Goal: Task Accomplishment & Management: Use online tool/utility

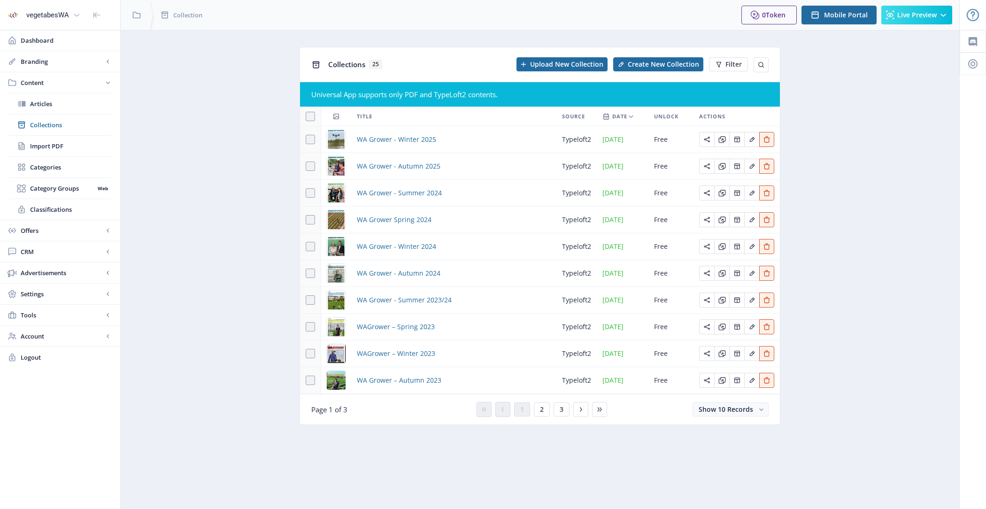
click at [232, 256] on app-content-issues "Collections 25 Upload New Collection Create New Collection Filter Universal App…" at bounding box center [540, 243] width 806 height 392
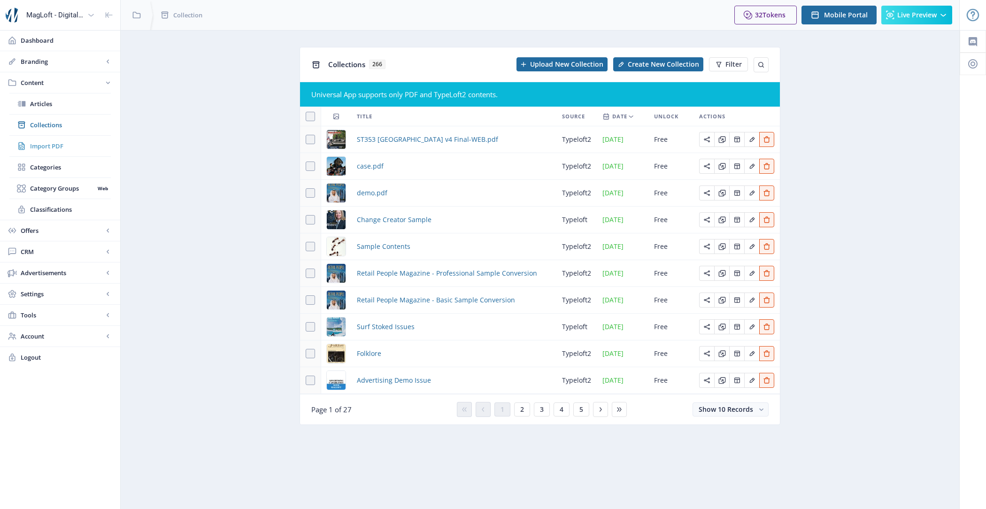
click at [74, 144] on span "Import PDF" at bounding box center [70, 145] width 81 height 9
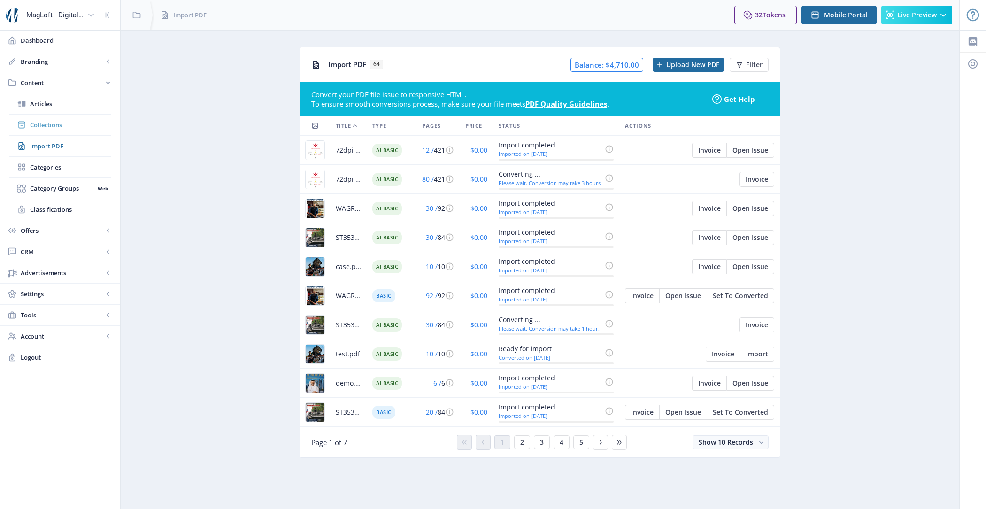
click at [72, 121] on span "Collections" at bounding box center [70, 124] width 81 height 9
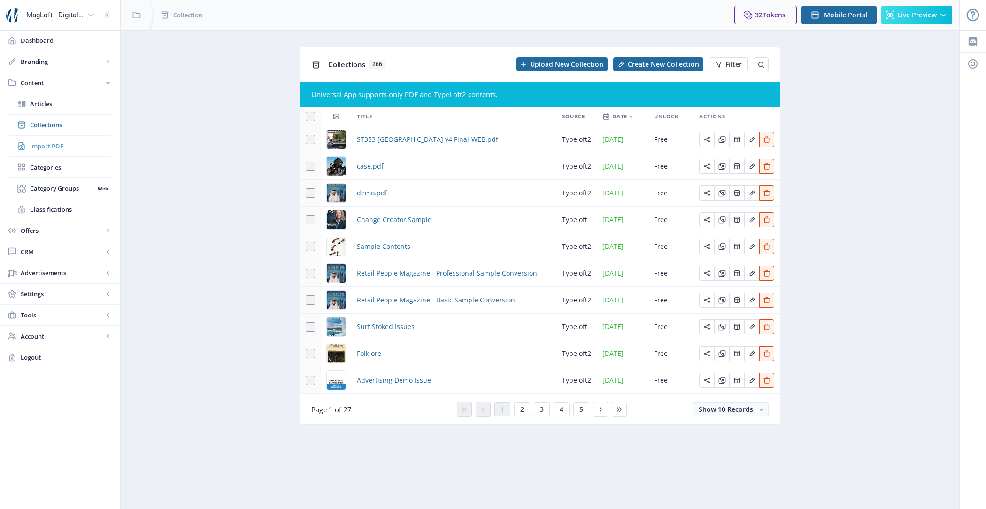
click at [81, 141] on span "Import PDF" at bounding box center [70, 145] width 81 height 9
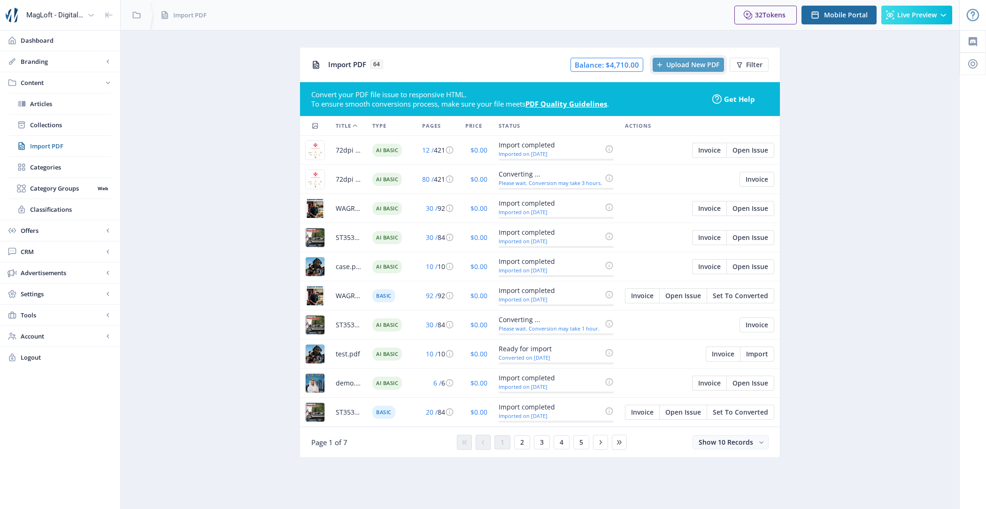
click at [684, 62] on span "Upload New PDF" at bounding box center [692, 65] width 53 height 8
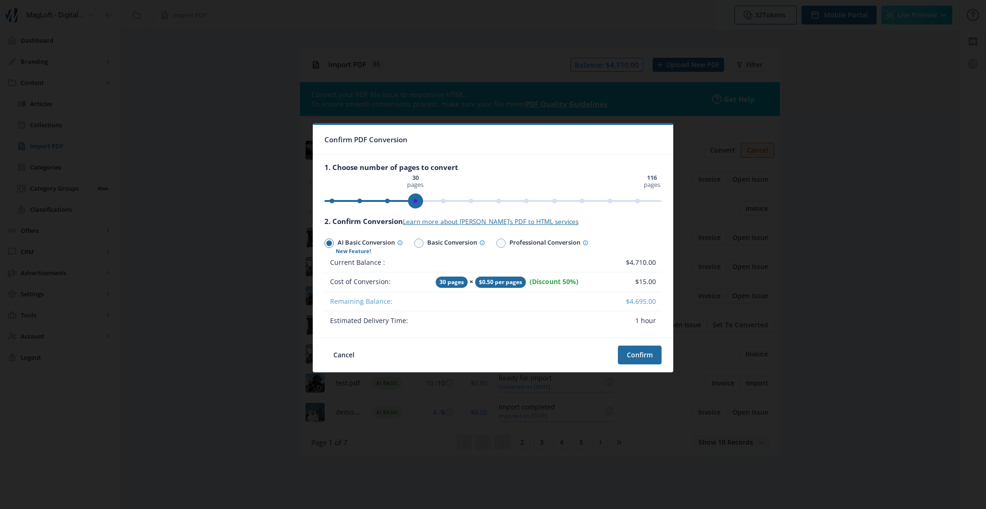
drag, startPoint x: 655, startPoint y: 198, endPoint x: 415, endPoint y: 201, distance: 239.5
click at [415, 201] on span "ngx-slider" at bounding box center [415, 200] width 15 height 15
click at [643, 356] on button "Confirm" at bounding box center [640, 355] width 44 height 19
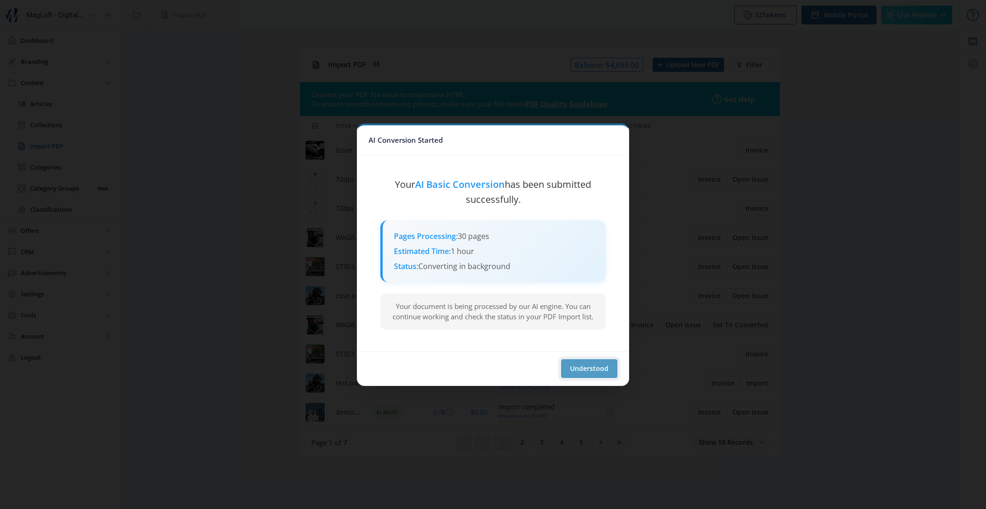
click at [605, 363] on button "Understood" at bounding box center [589, 368] width 56 height 19
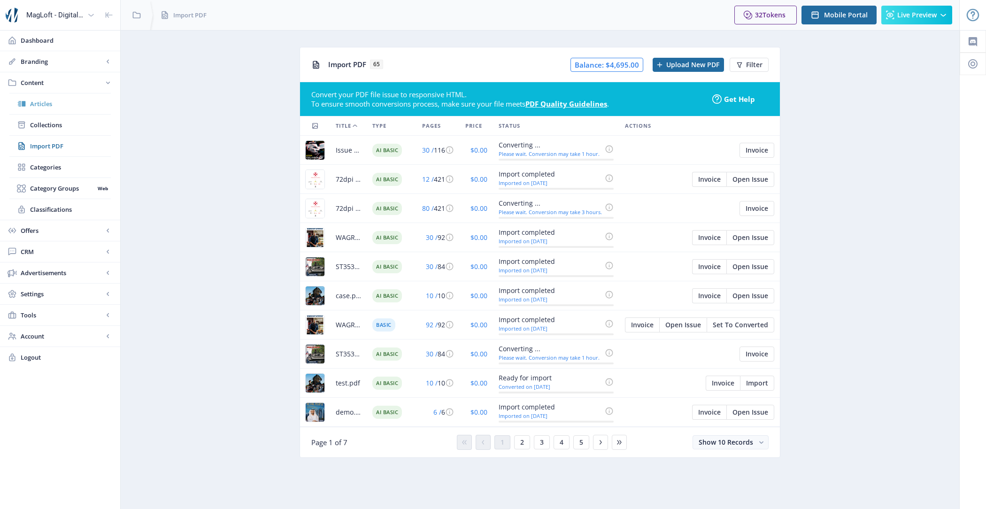
click at [77, 109] on link "Articles" at bounding box center [59, 103] width 101 height 21
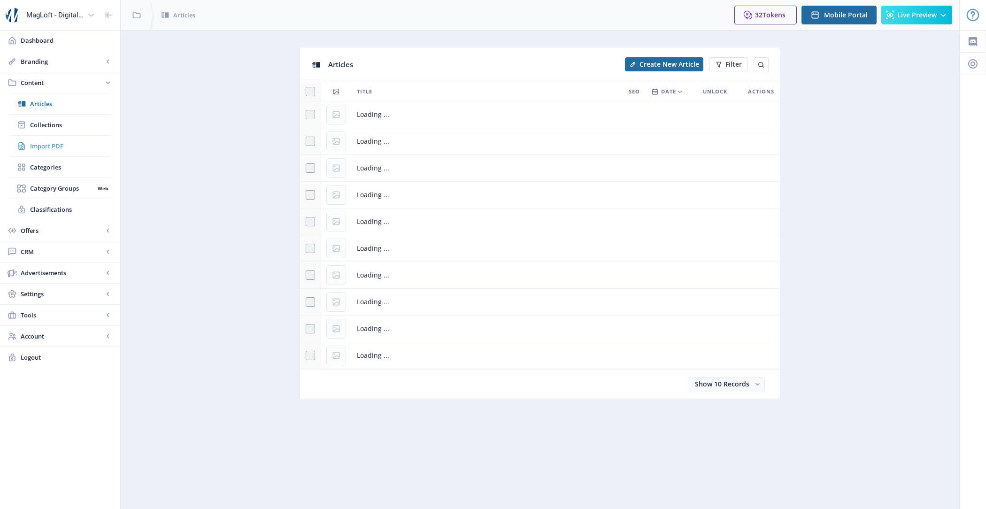
click at [81, 147] on span "Import PDF" at bounding box center [70, 145] width 81 height 9
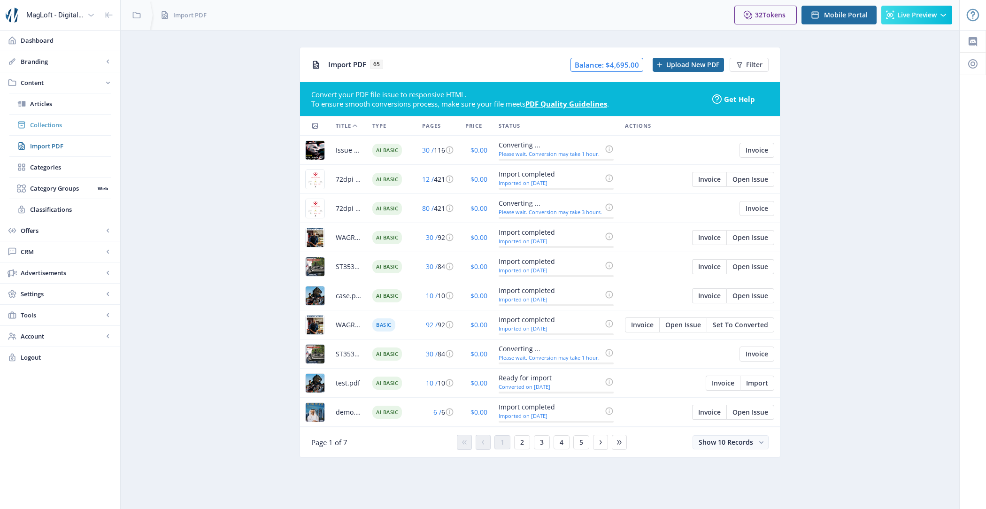
click at [55, 124] on span "Collections" at bounding box center [70, 124] width 81 height 9
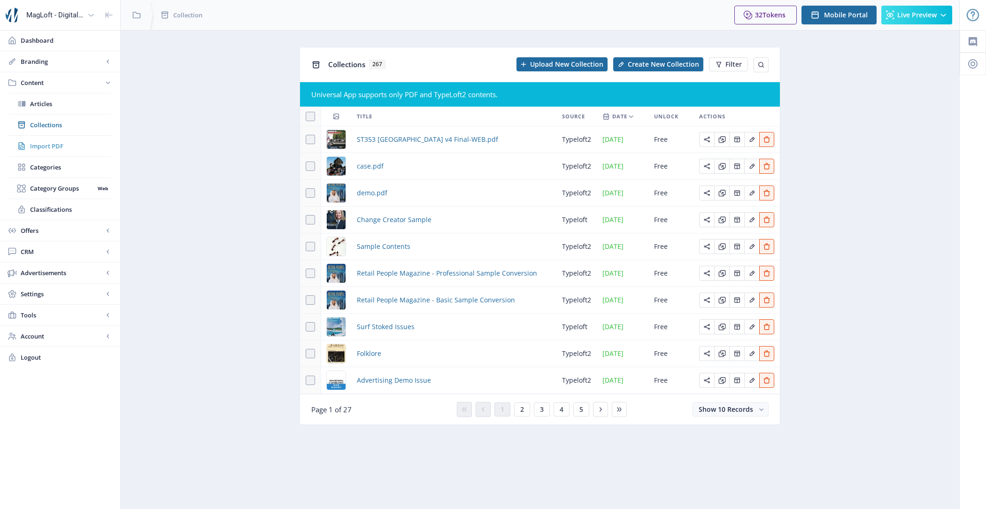
click at [73, 145] on span "Import PDF" at bounding box center [70, 145] width 81 height 9
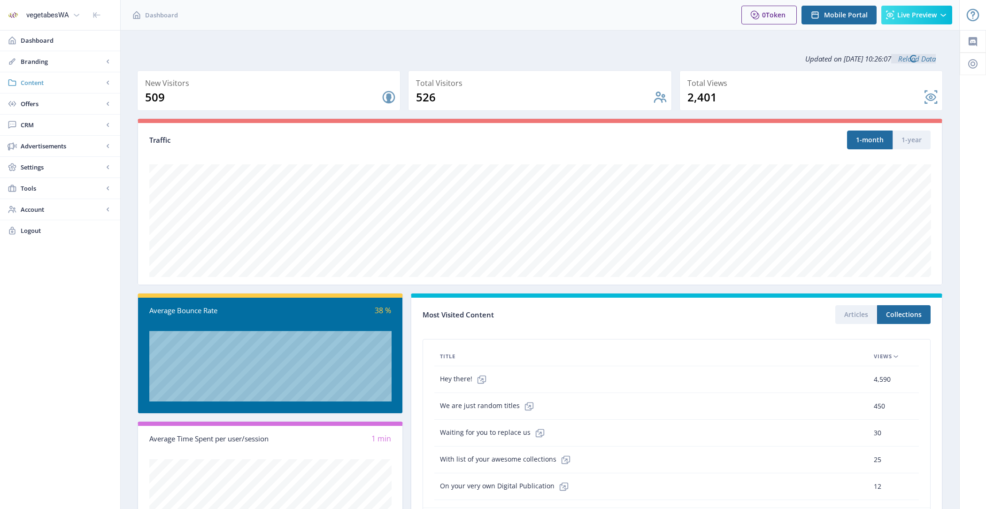
click at [53, 86] on span "Content" at bounding box center [62, 82] width 83 height 9
click at [79, 127] on span "Collections" at bounding box center [70, 124] width 81 height 9
